Goal: Task Accomplishment & Management: Use online tool/utility

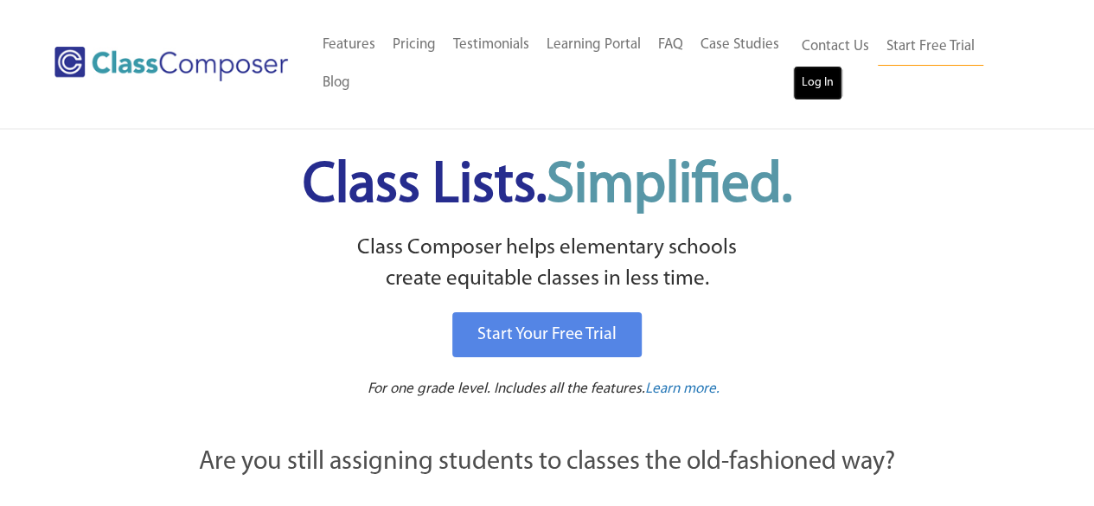
click at [820, 97] on link "Log In" at bounding box center [817, 83] width 49 height 35
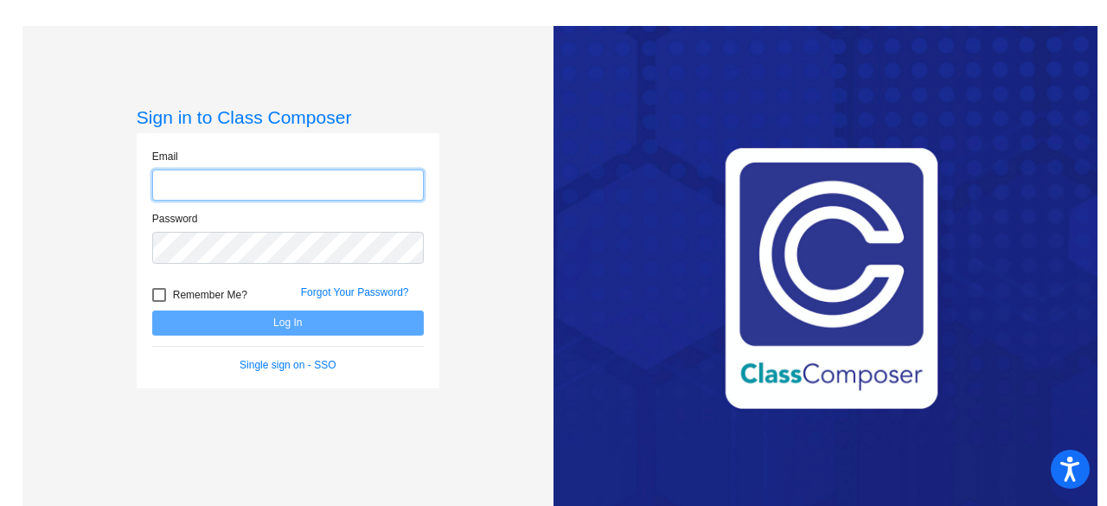
type input "tawhitcomb@universityschools.com"
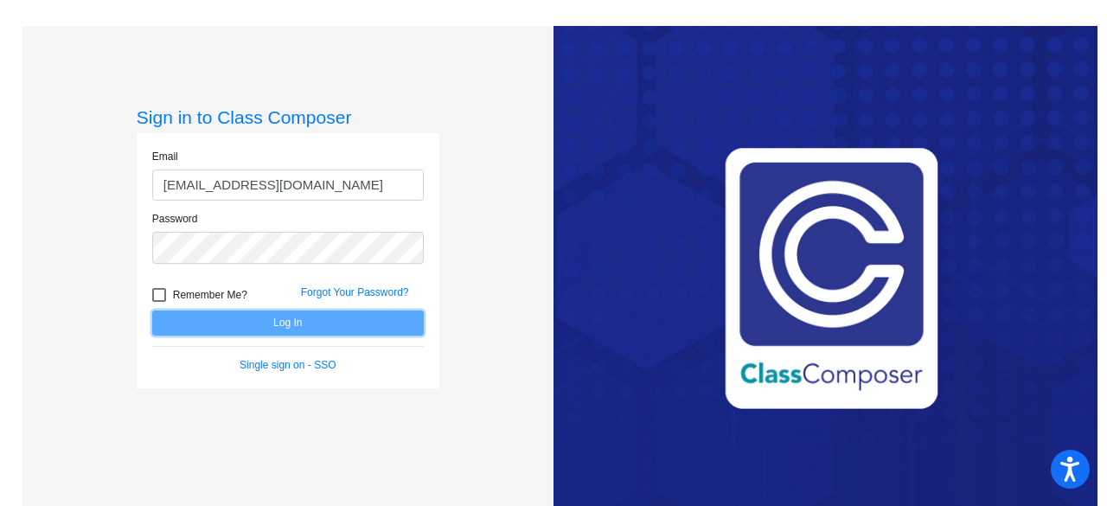
click at [374, 324] on button "Log In" at bounding box center [288, 322] width 272 height 25
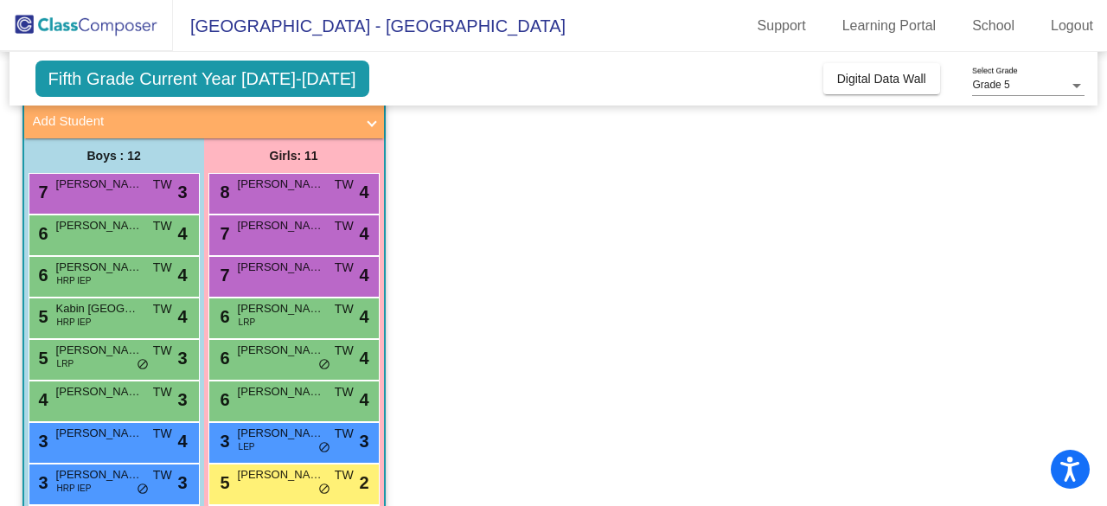
scroll to position [121, 0]
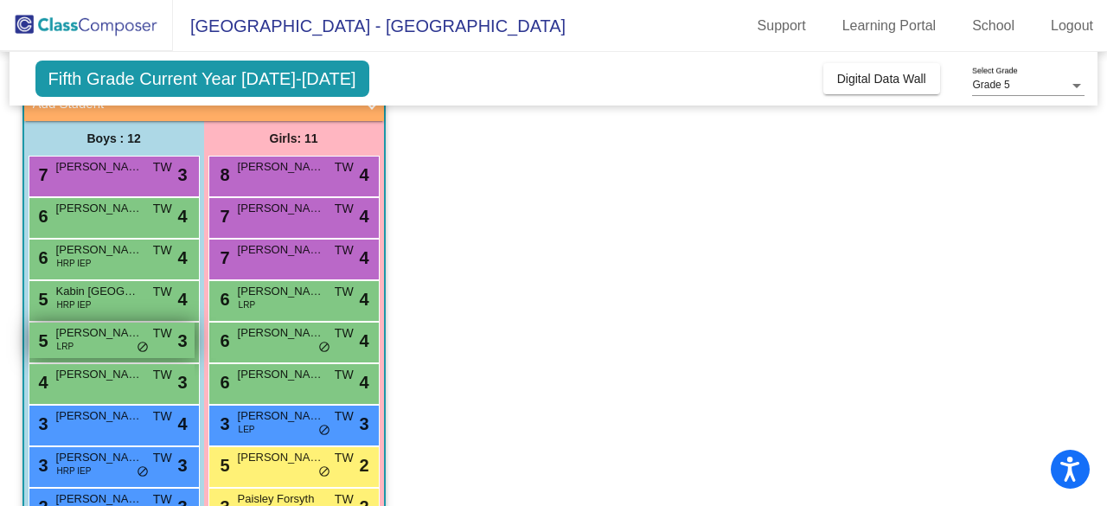
click at [111, 334] on span "Brayden Kilber" at bounding box center [99, 332] width 86 height 17
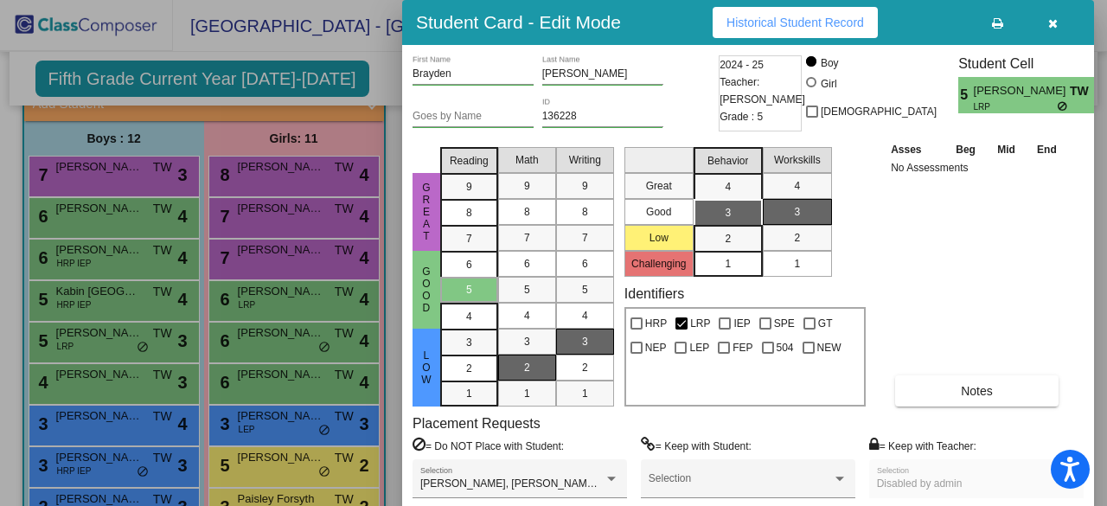
drag, startPoint x: 111, startPoint y: 334, endPoint x: 218, endPoint y: 329, distance: 107.3
click at [218, 329] on div at bounding box center [553, 253] width 1107 height 506
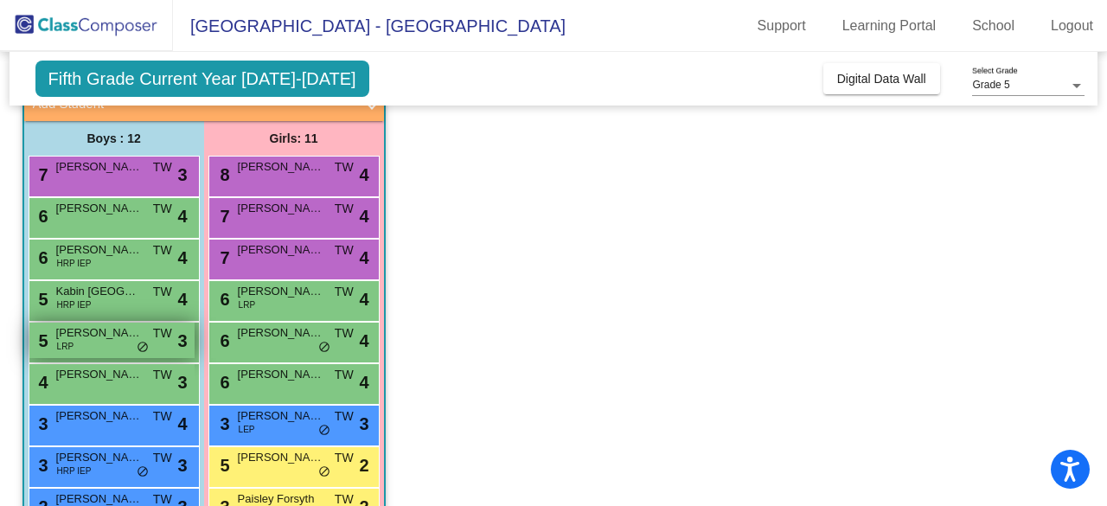
click at [131, 332] on span "Brayden Kilber" at bounding box center [99, 332] width 86 height 17
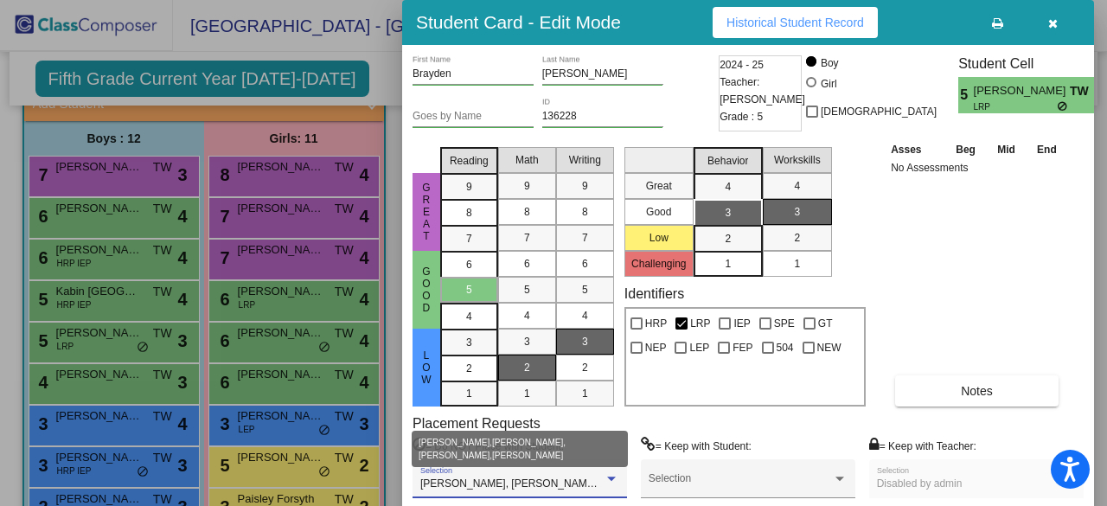
click at [557, 489] on span "George Naranjo, Nicolas Rodriguez, Riggs Collett, Yahir Dominguez" at bounding box center [599, 483] width 359 height 12
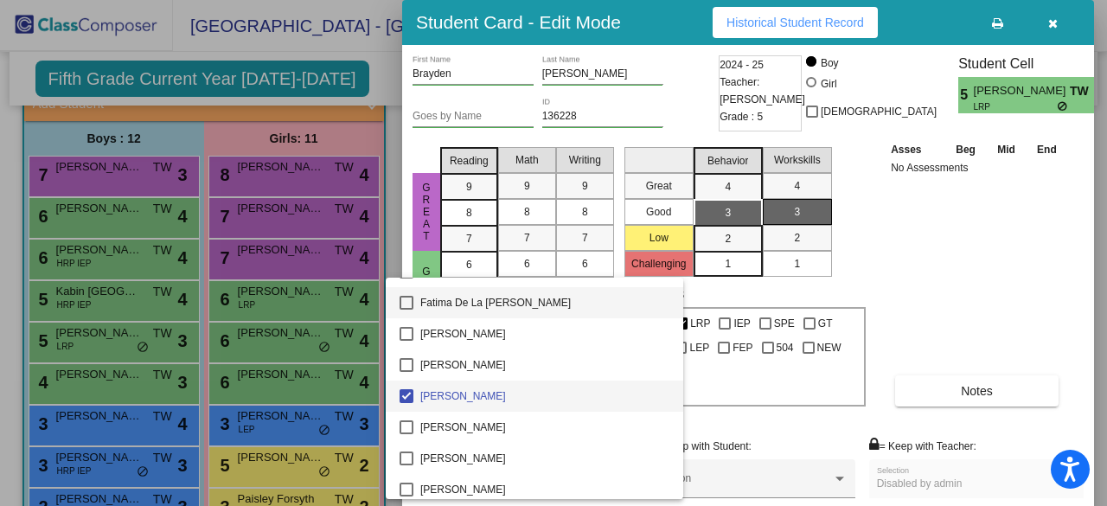
scroll to position [1176, 0]
click at [951, 288] on div at bounding box center [553, 253] width 1107 height 506
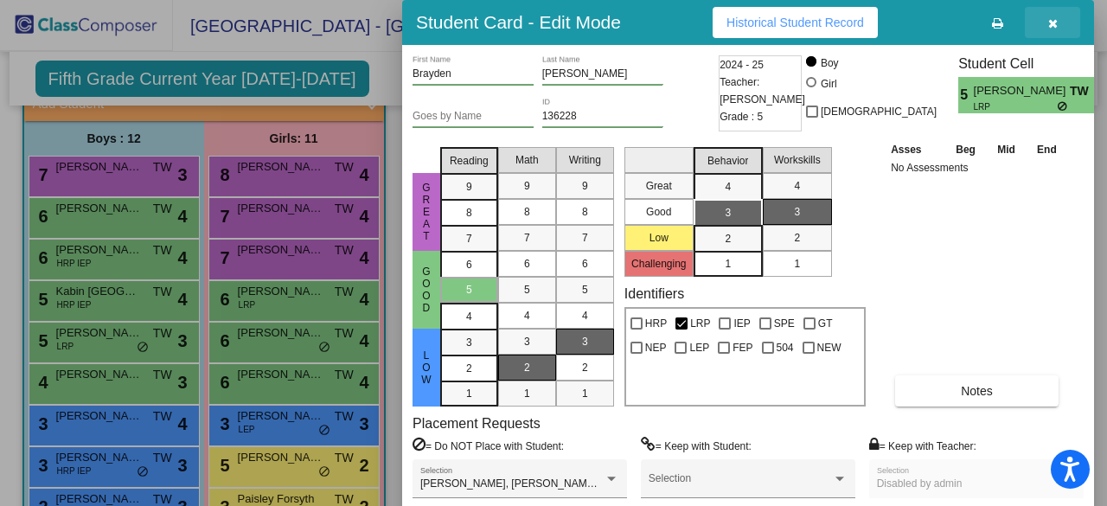
click at [1057, 21] on button "button" at bounding box center [1052, 22] width 55 height 31
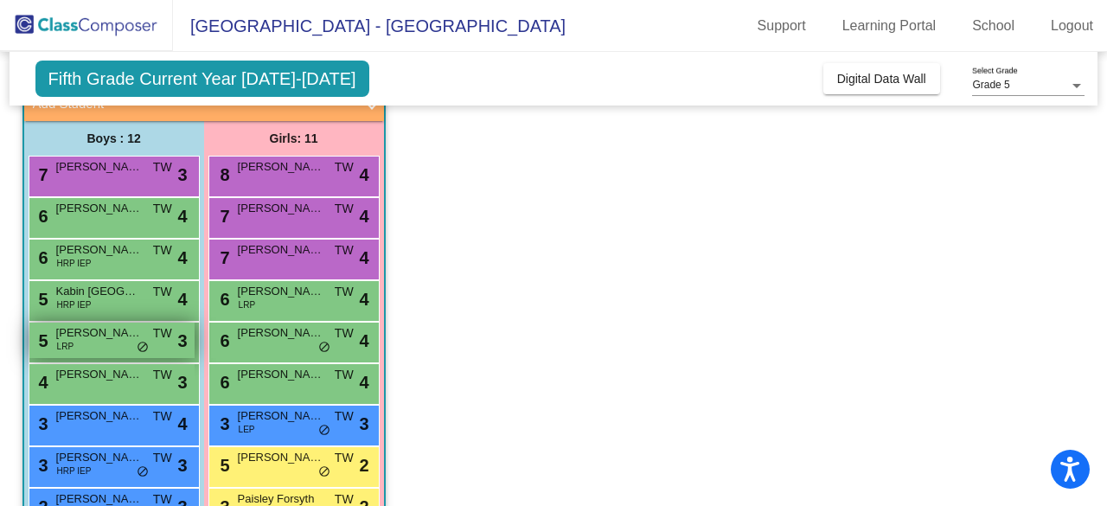
click at [92, 349] on div "5 Brayden Kilber LRP TW lock do_not_disturb_alt 3" at bounding box center [111, 340] width 165 height 35
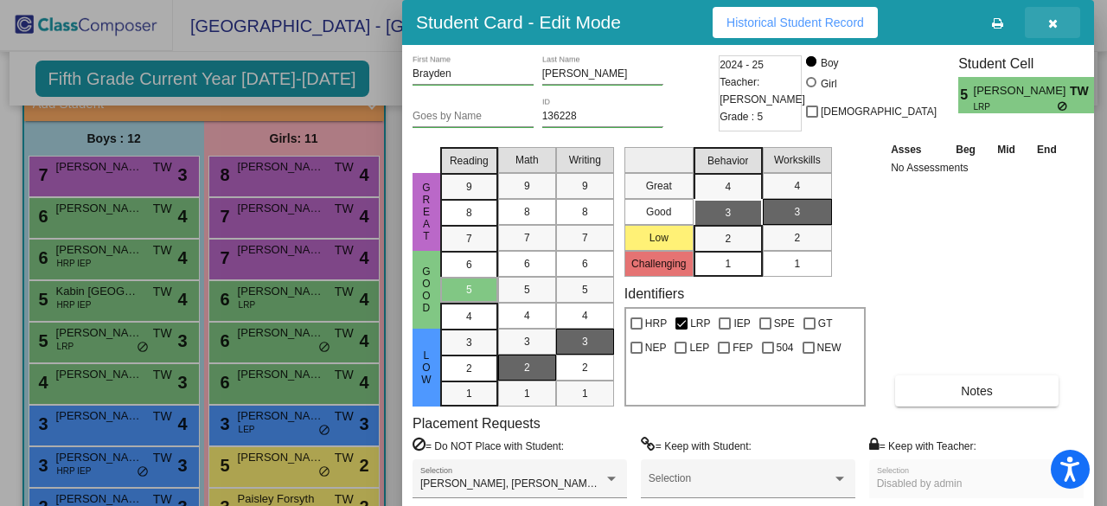
click at [1062, 22] on button "button" at bounding box center [1052, 22] width 55 height 31
